Goal: Information Seeking & Learning: Learn about a topic

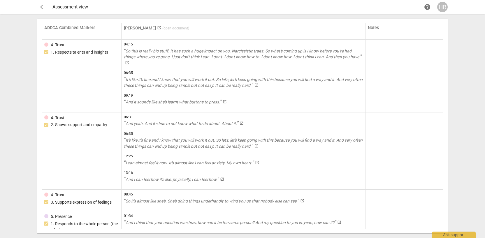
click at [43, 6] on span "arrow_back" at bounding box center [42, 6] width 7 height 7
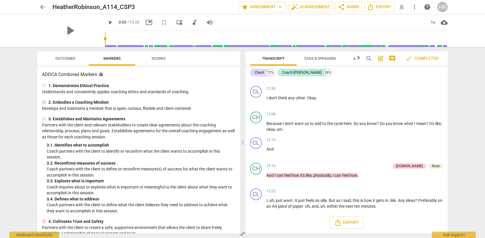
scroll to position [1604, 0]
click at [265, 7] on span "star Assessment arrow_drop_down" at bounding box center [262, 6] width 42 height 7
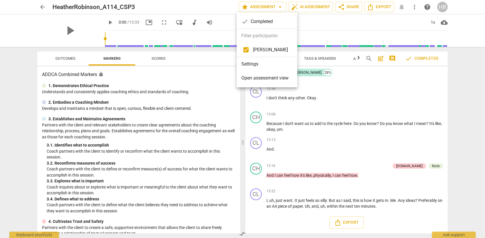
click at [256, 80] on span "Open assessment view" at bounding box center [264, 78] width 47 height 7
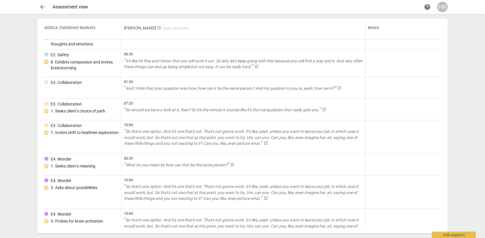
scroll to position [1240, 0]
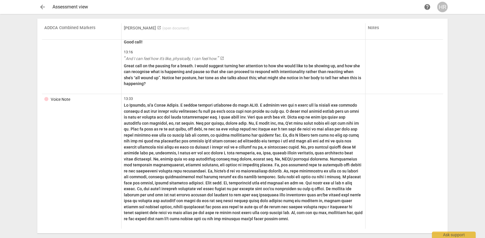
click at [43, 8] on span "arrow_back" at bounding box center [42, 6] width 7 height 7
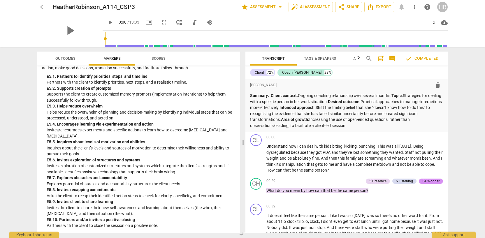
scroll to position [1514, 0]
click at [322, 58] on span "Tags & Speakers" at bounding box center [320, 58] width 32 height 4
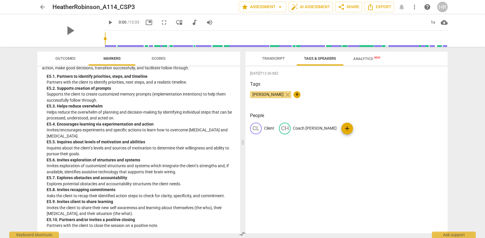
click at [273, 58] on span "Transcript" at bounding box center [273, 58] width 23 height 4
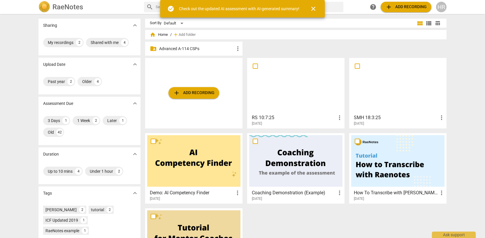
click at [178, 50] on p "Advanced A-114 CSPs" at bounding box center [196, 49] width 75 height 6
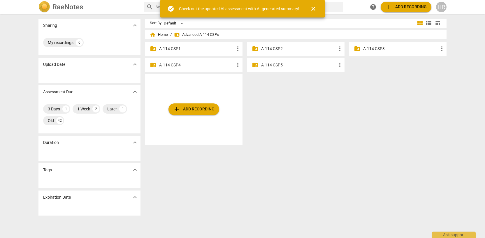
click at [369, 48] on p "A-114 CSP3" at bounding box center [400, 49] width 75 height 6
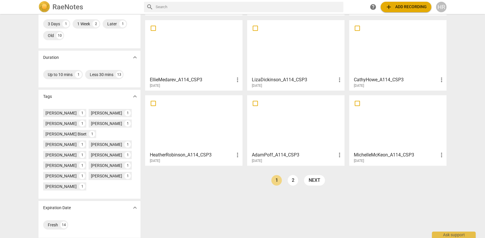
scroll to position [98, 0]
click at [188, 133] on div at bounding box center [193, 122] width 93 height 52
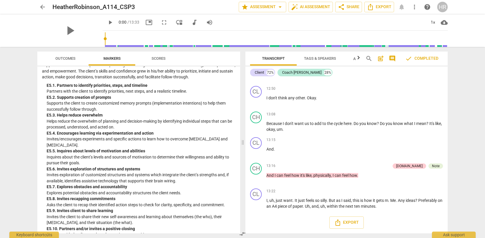
scroll to position [1514, 0]
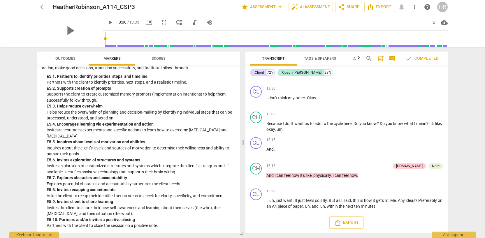
click at [159, 61] on span "Scores" at bounding box center [159, 59] width 28 height 8
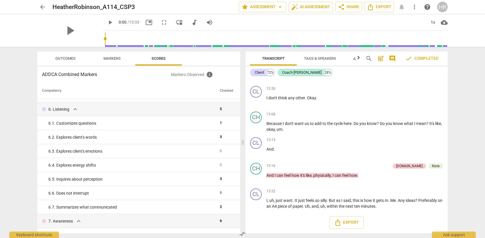
scroll to position [270, 0]
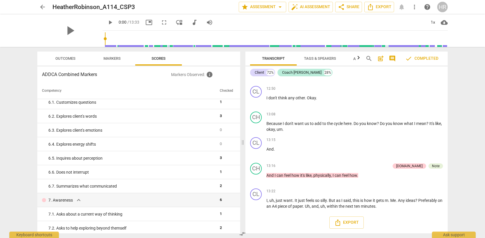
click at [72, 59] on span "Outcomes" at bounding box center [65, 58] width 20 height 4
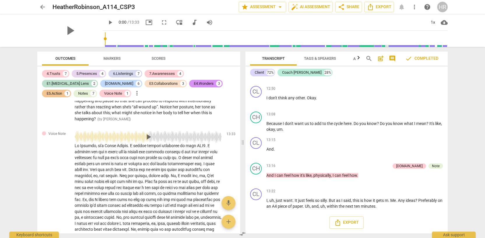
scroll to position [1681, 0]
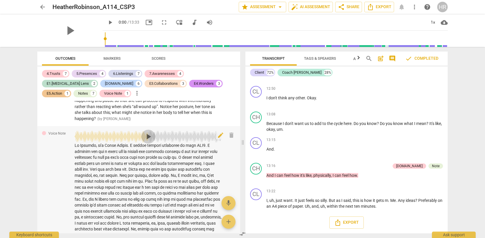
click at [149, 136] on span "play_arrow" at bounding box center [148, 136] width 9 height 9
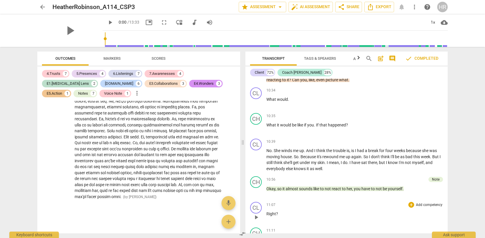
scroll to position [1253, 0]
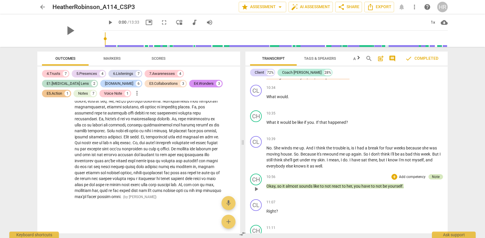
click at [437, 178] on div "Note" at bounding box center [436, 176] width 8 height 5
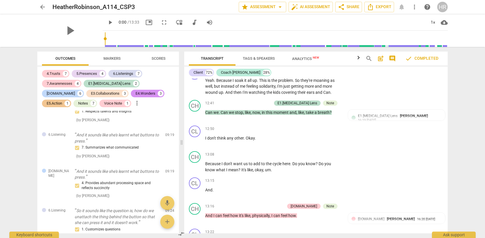
scroll to position [1813, 0]
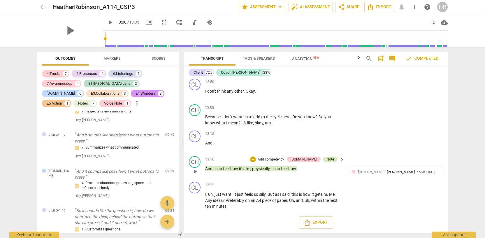
click at [331, 160] on div "Note" at bounding box center [331, 159] width 8 height 5
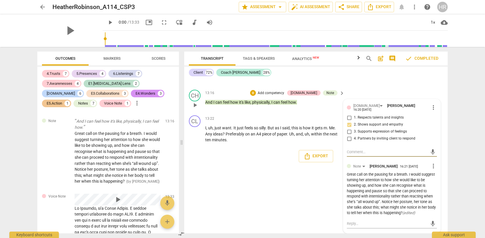
scroll to position [1878, 0]
click at [221, 191] on div "format_bold format_list_bulleted [PERSON_NAME] delete Summary: Client context: …" at bounding box center [316, 156] width 264 height 155
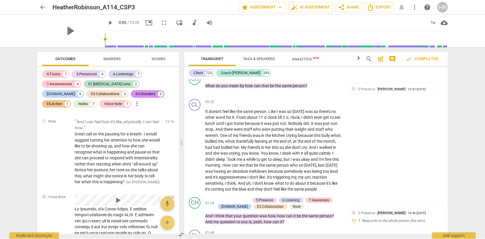
scroll to position [0, 0]
